Goal: Task Accomplishment & Management: Complete application form

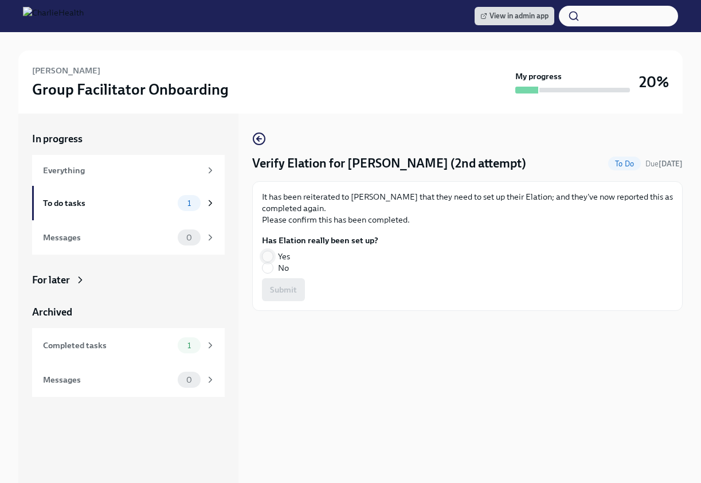
click at [269, 252] on input "Yes" at bounding box center [267, 256] width 10 height 10
radio input "true"
click at [285, 286] on span "Submit" at bounding box center [283, 289] width 27 height 11
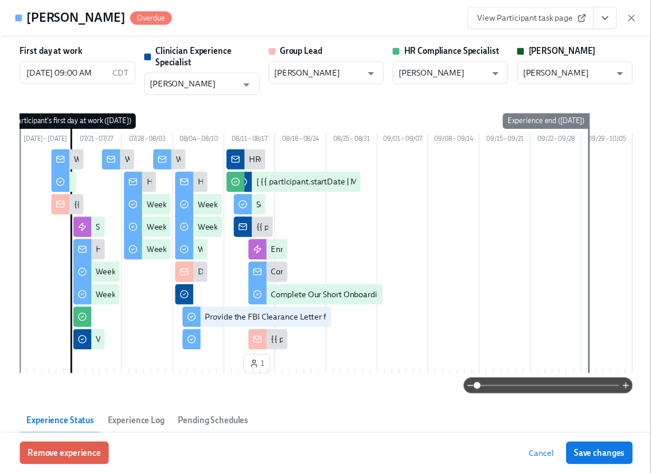
scroll to position [403, 0]
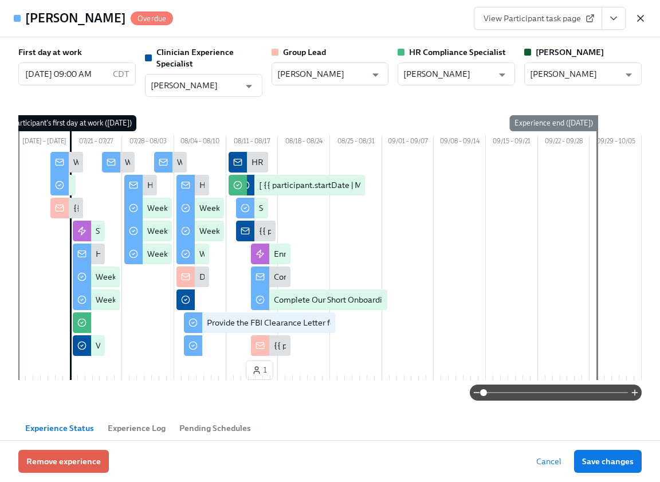
click at [643, 17] on icon "button" at bounding box center [640, 18] width 11 height 11
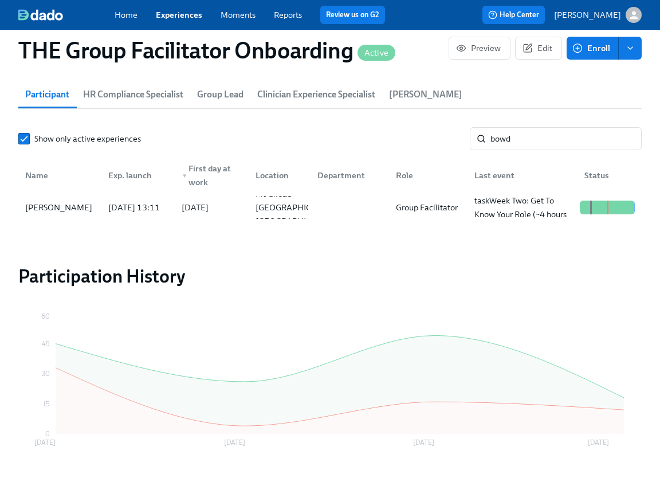
scroll to position [0, 17840]
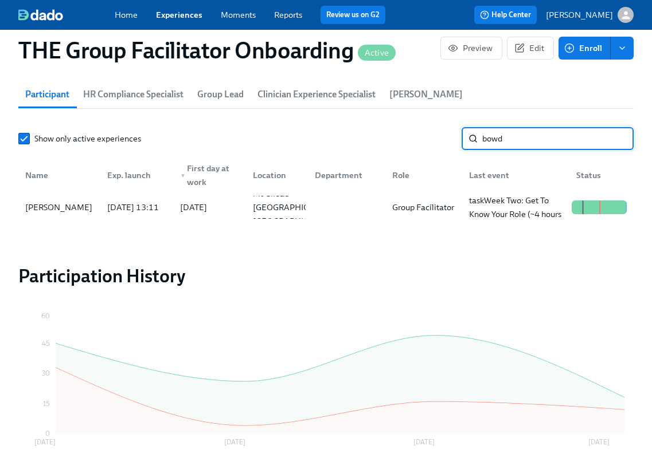
click at [511, 139] on input "bowd" at bounding box center [557, 138] width 151 height 23
type input "gilli"
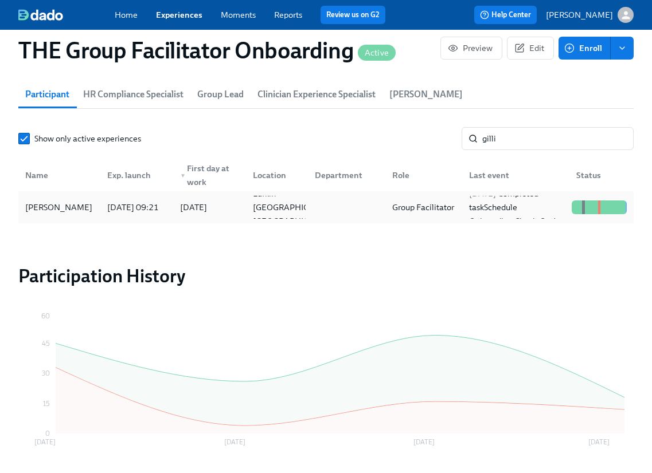
click at [59, 206] on div "[PERSON_NAME]" at bounding box center [59, 208] width 76 height 14
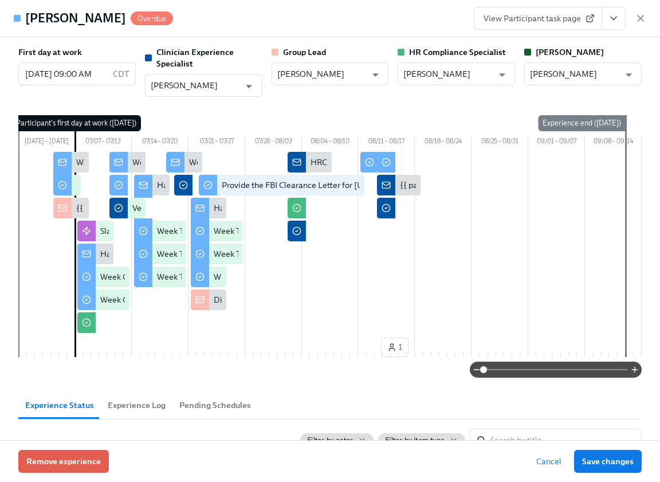
click at [614, 19] on icon "View task page" at bounding box center [614, 18] width 6 height 3
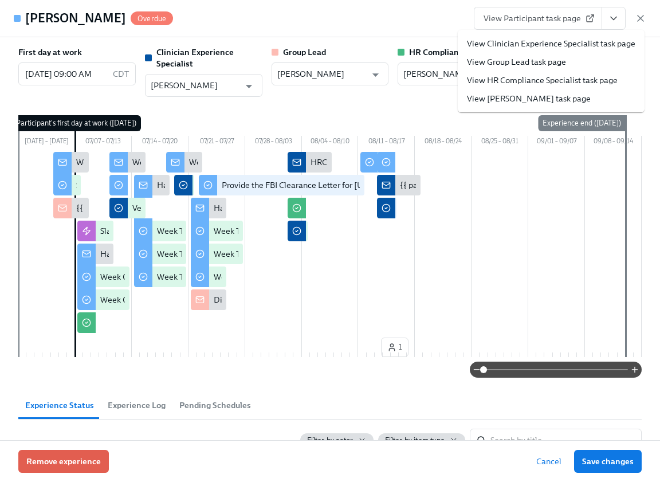
click at [597, 41] on link "View Clinician Experience Specialist task page" at bounding box center [551, 43] width 168 height 11
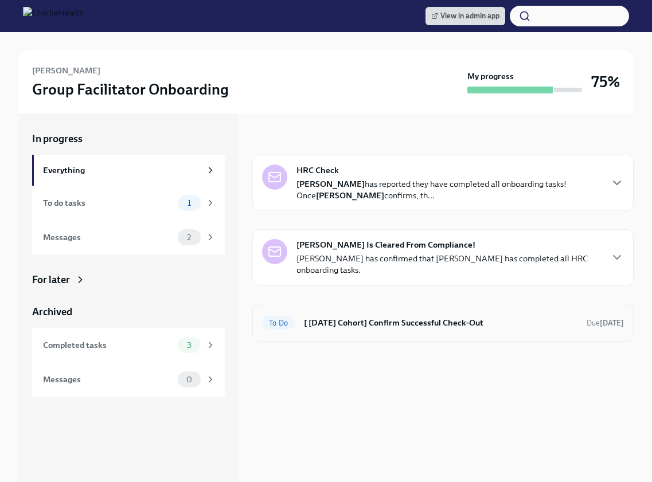
click at [322, 319] on h6 "[ [DATE] Cohort] Confirm Successful Check-Out" at bounding box center [440, 322] width 273 height 13
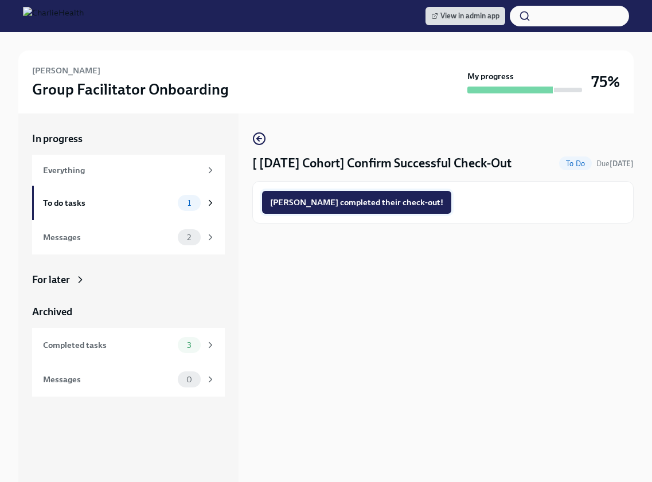
click at [343, 205] on span "Jeremy completed their check-out!" at bounding box center [356, 202] width 173 height 11
